Goal: Browse casually

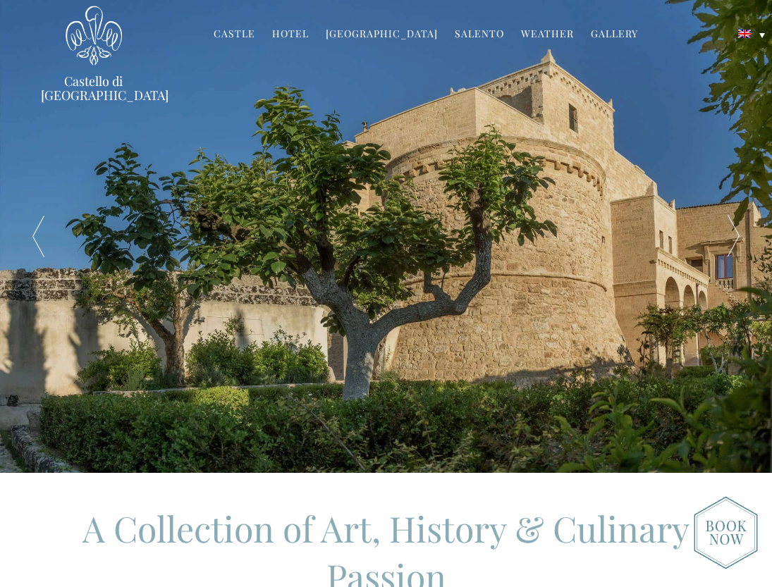
scroll to position [250, 0]
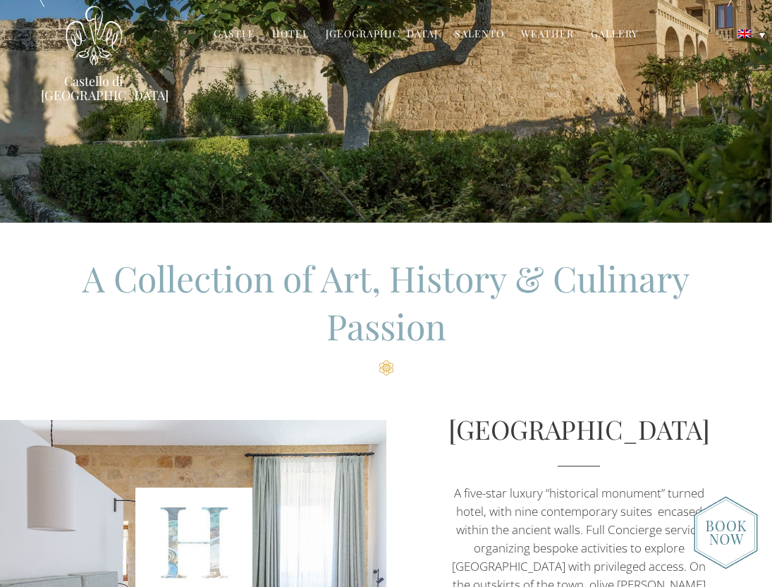
click at [381, 35] on link "[GEOGRAPHIC_DATA]" at bounding box center [382, 35] width 112 height 16
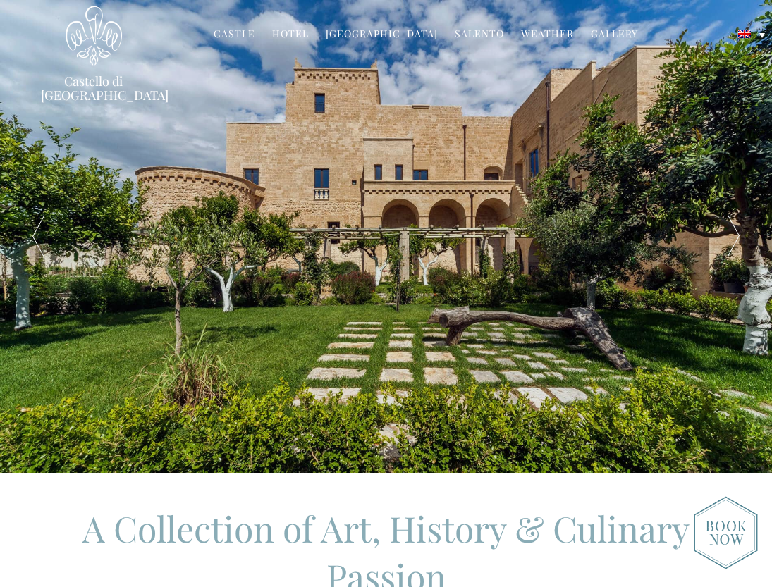
scroll to position [43, 0]
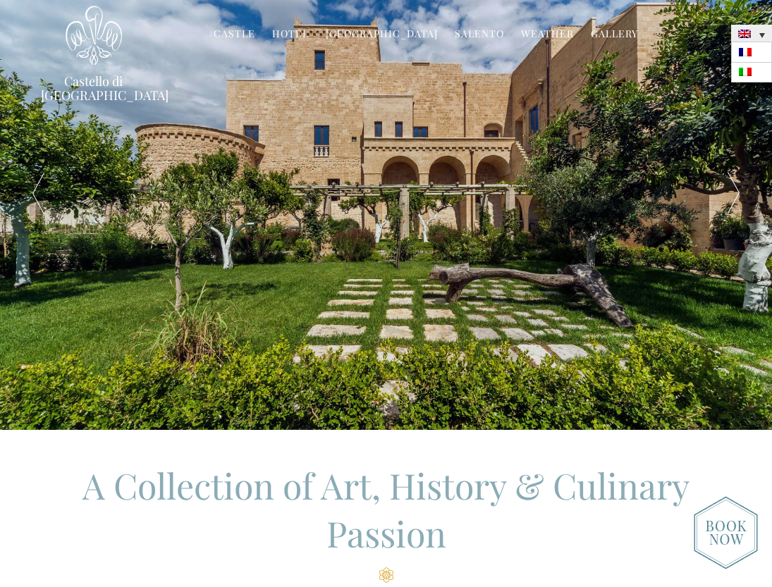
click at [752, 33] on link at bounding box center [751, 33] width 41 height 17
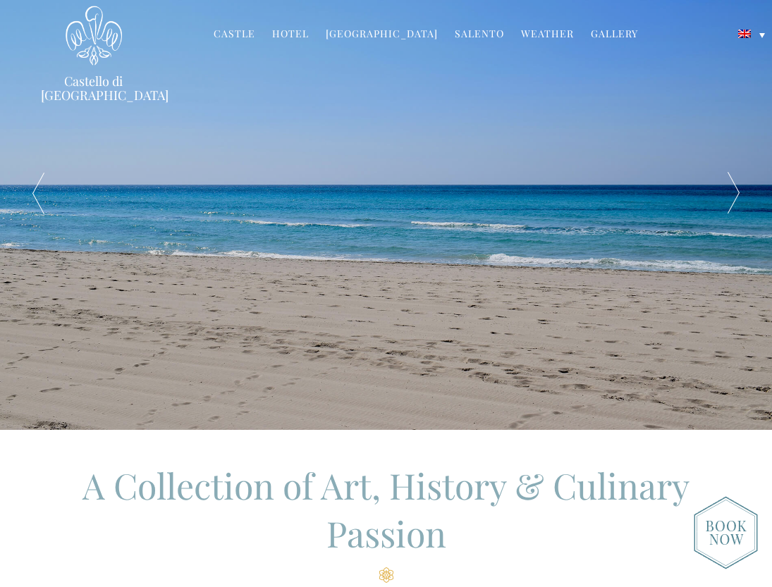
click at [93, 80] on link "Castello di [GEOGRAPHIC_DATA]" at bounding box center [94, 88] width 106 height 28
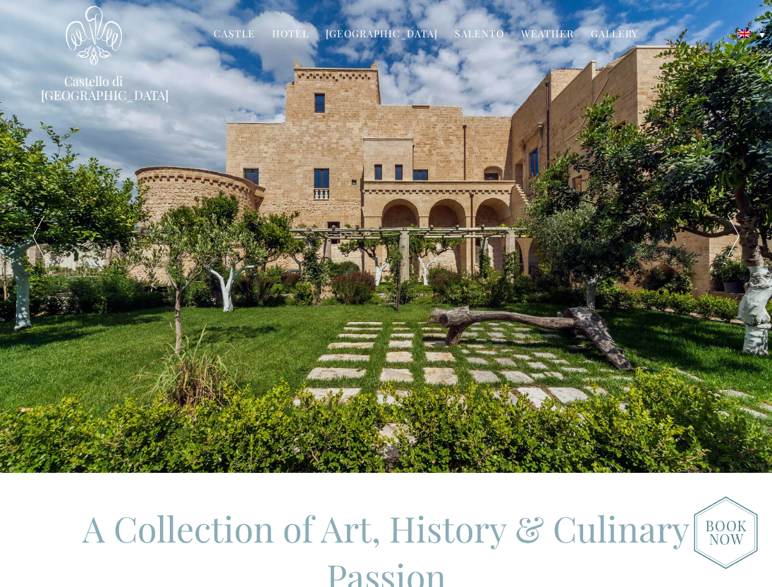
click at [540, 35] on link "Weather" at bounding box center [547, 35] width 53 height 16
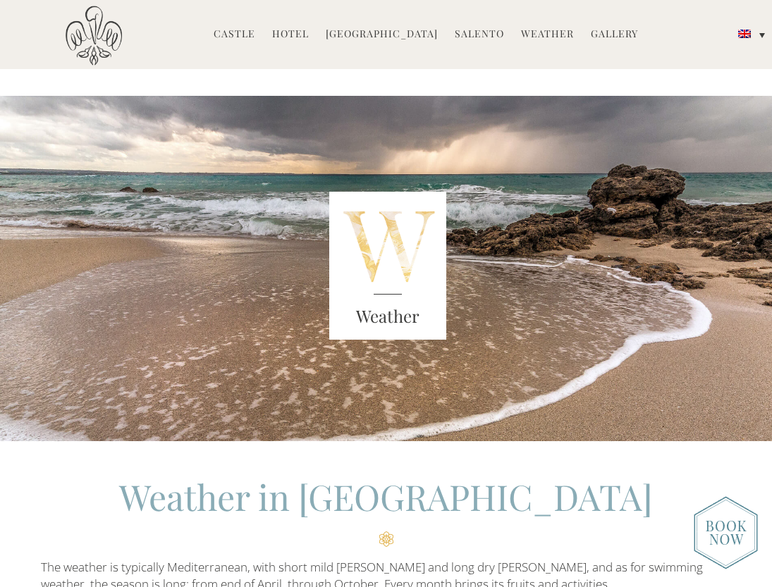
scroll to position [25, 0]
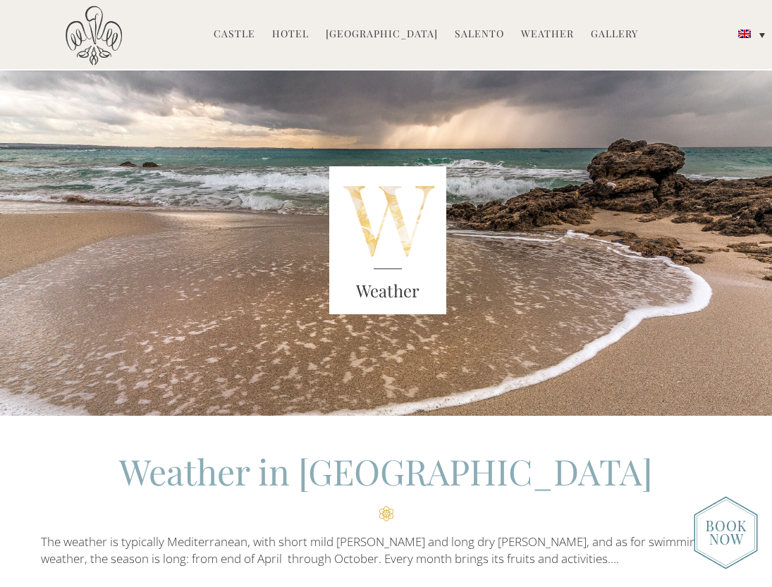
click at [386, 508] on h2 "Weather in [GEOGRAPHIC_DATA]" at bounding box center [386, 485] width 691 height 74
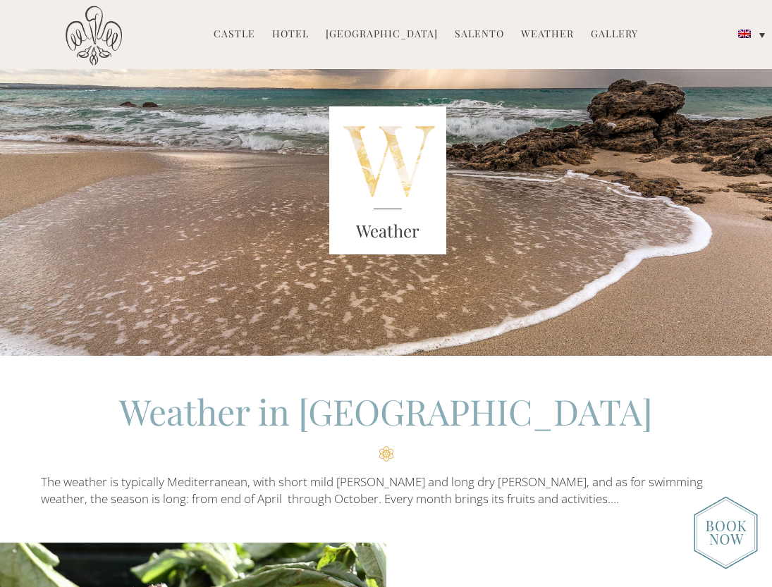
click at [607, 35] on link "Gallery" at bounding box center [614, 35] width 47 height 16
